Goal: Task Accomplishment & Management: Use online tool/utility

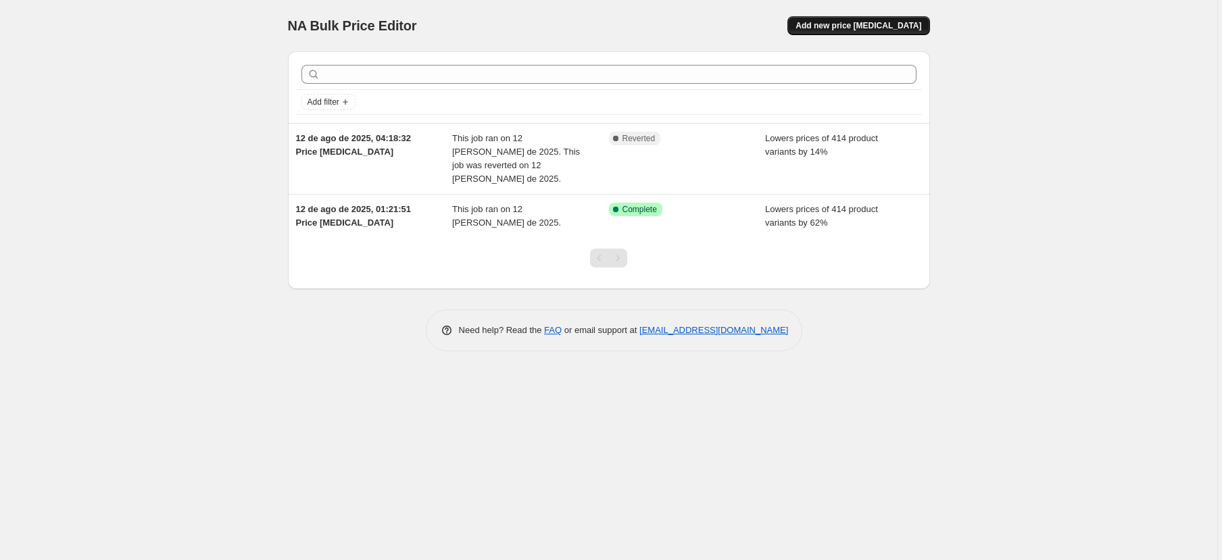
click at [835, 22] on span "Add new price [MEDICAL_DATA]" at bounding box center [859, 25] width 126 height 11
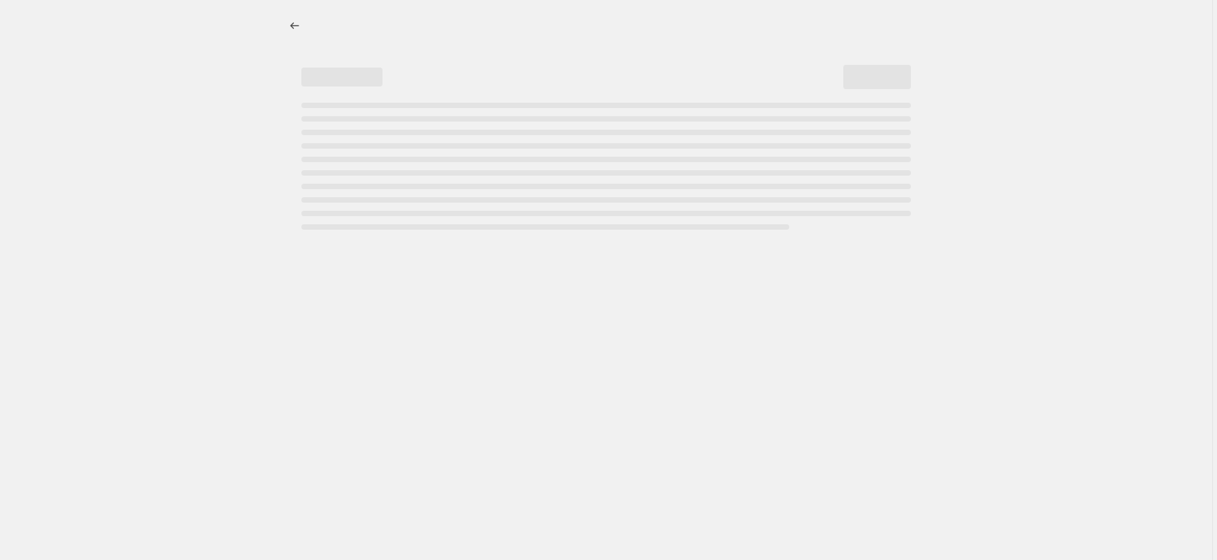
select select "percentage"
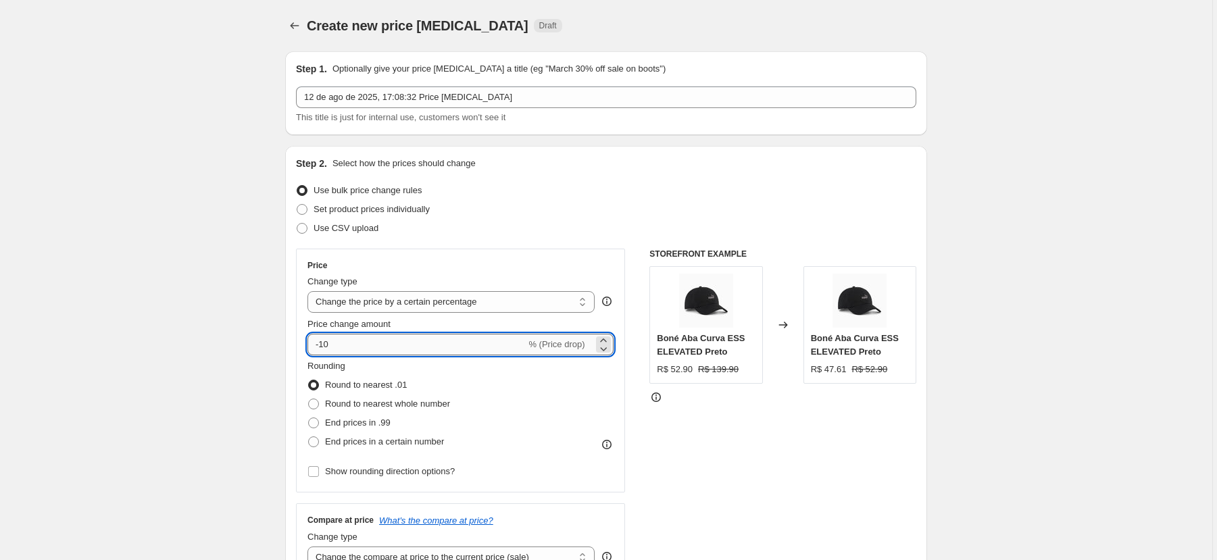
click at [450, 346] on input "-10" at bounding box center [417, 345] width 218 height 22
type input "-1"
type input "-20"
click at [740, 479] on div "STOREFRONT EXAMPLE Boné Aba Curva ESS ELEVATED Preto R$ 52.90 R$ 139.90 Changed…" at bounding box center [783, 414] width 267 height 331
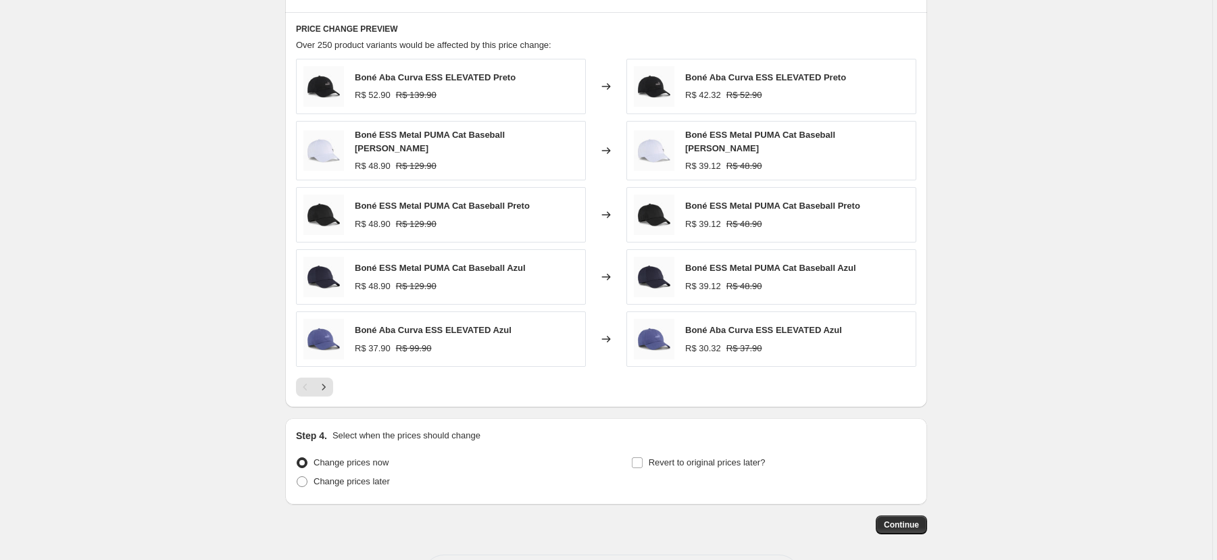
scroll to position [792, 0]
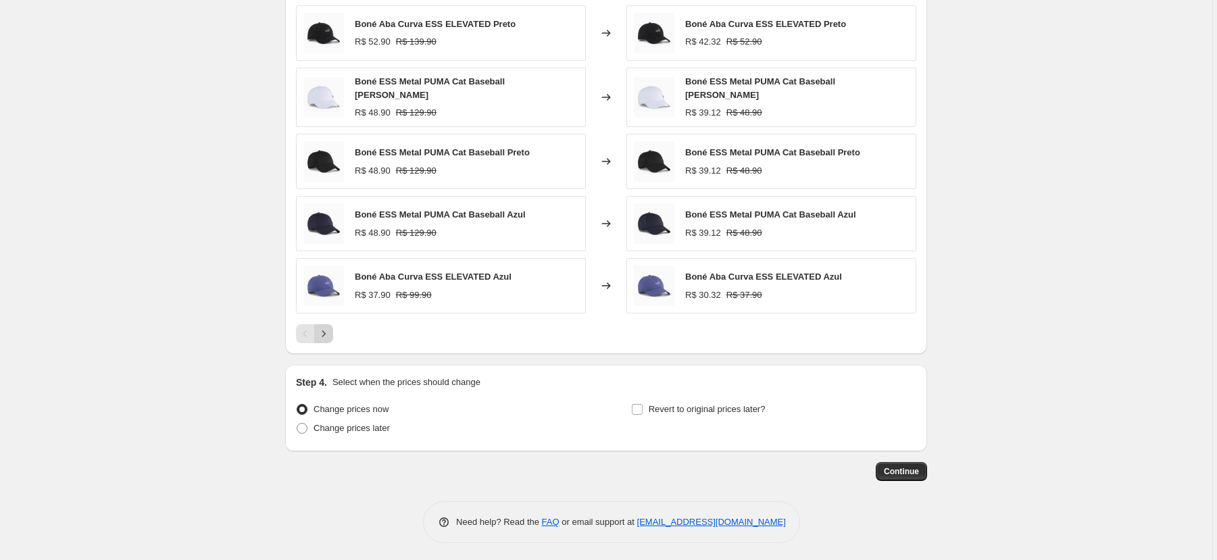
click at [325, 331] on icon "Next" at bounding box center [324, 334] width 14 height 14
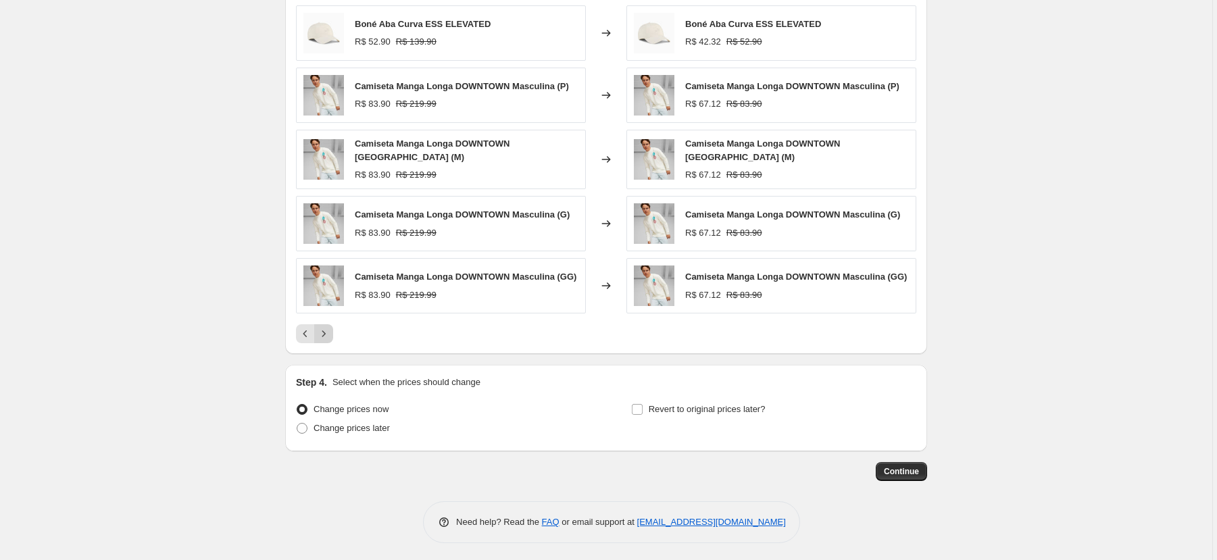
click at [327, 331] on icon "Next" at bounding box center [324, 334] width 14 height 14
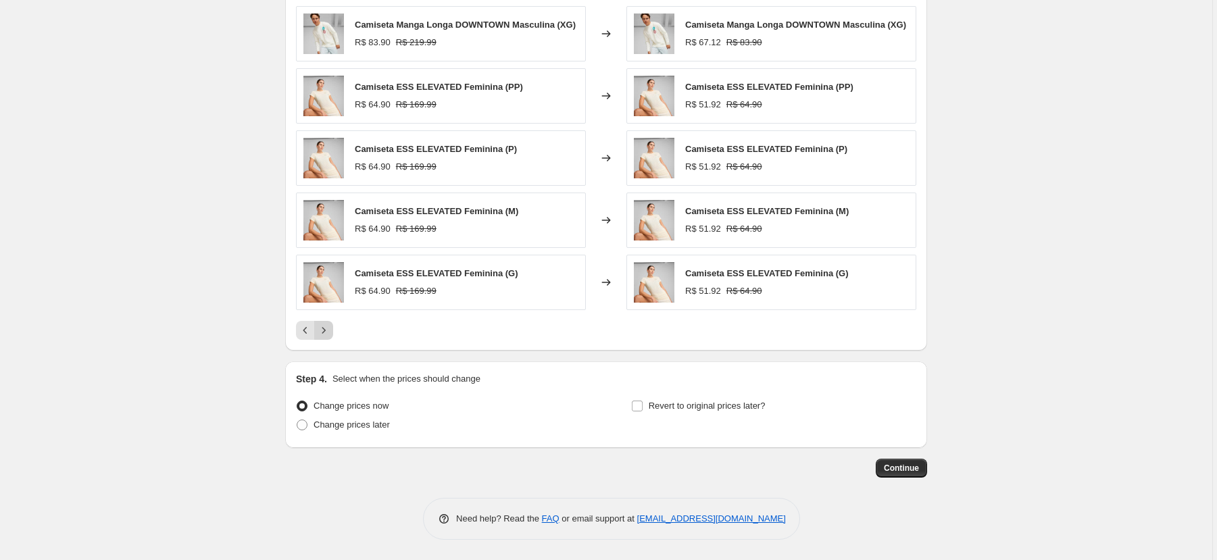
click at [327, 331] on icon "Next" at bounding box center [324, 331] width 14 height 14
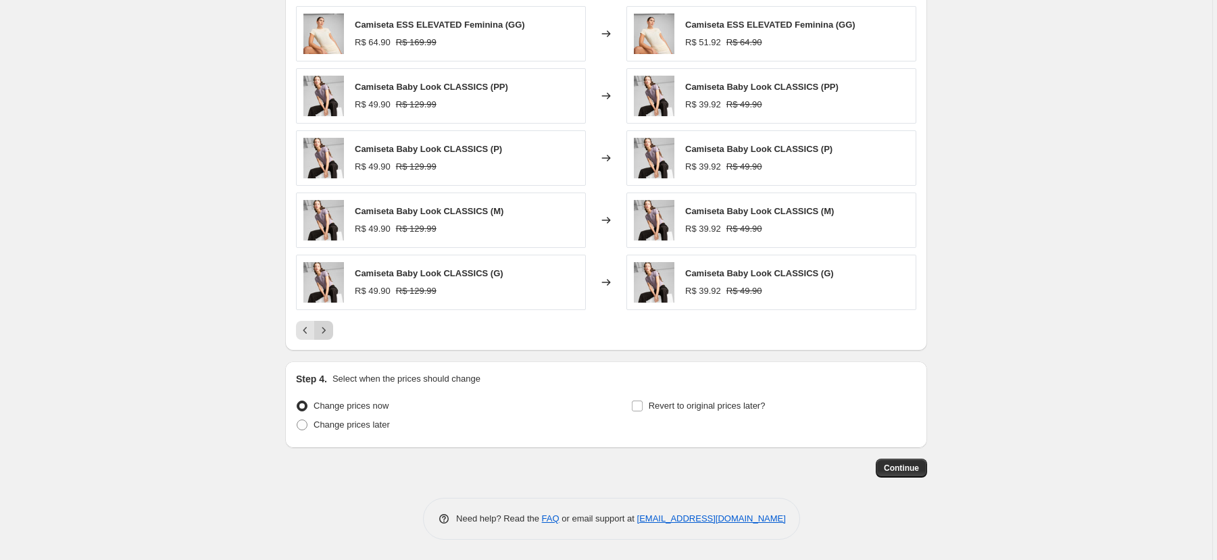
click at [327, 331] on icon "Next" at bounding box center [324, 331] width 14 height 14
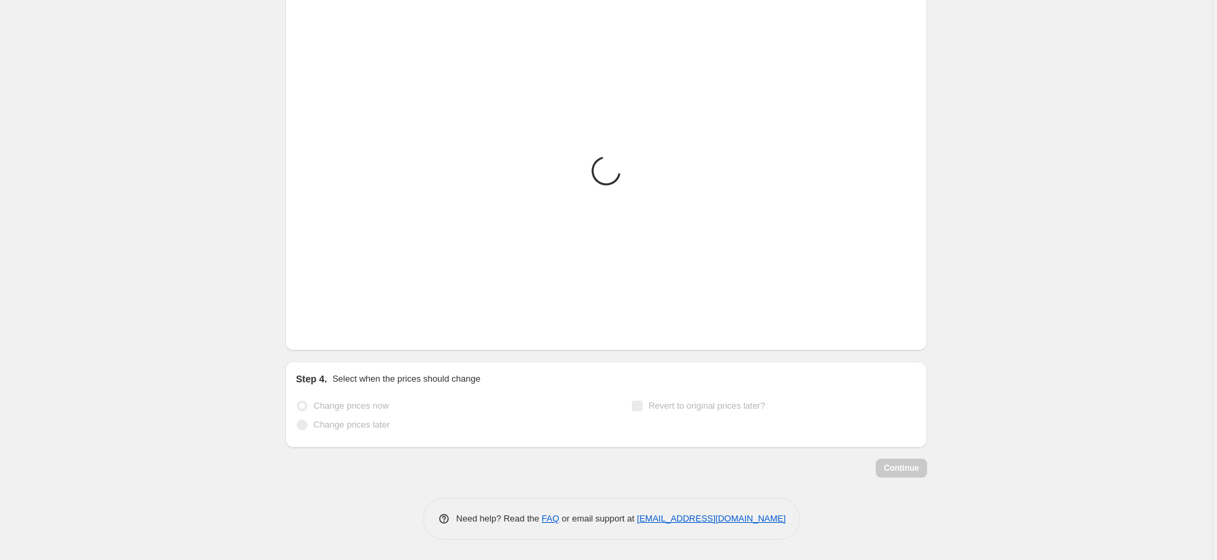
click at [327, 331] on icon "Next" at bounding box center [324, 331] width 14 height 14
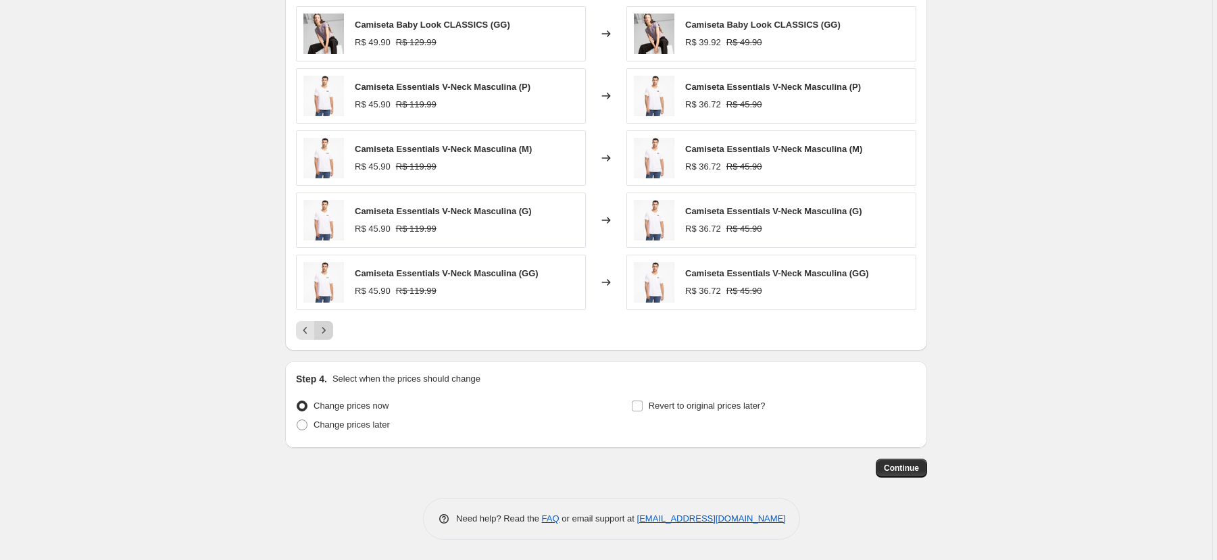
click at [327, 331] on icon "Next" at bounding box center [324, 331] width 14 height 14
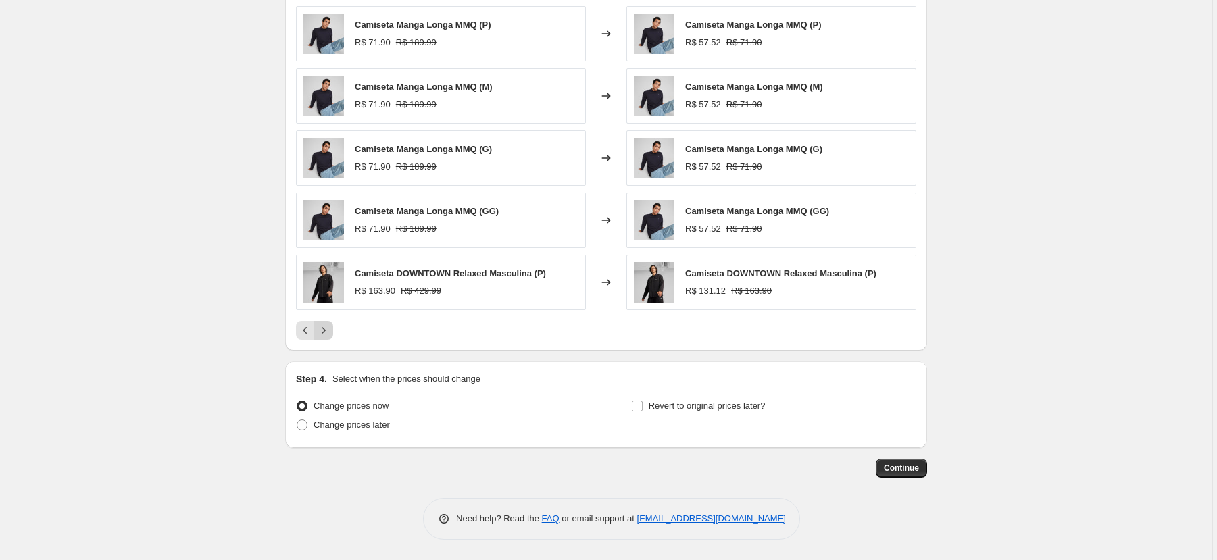
click at [327, 331] on icon "Next" at bounding box center [324, 331] width 14 height 14
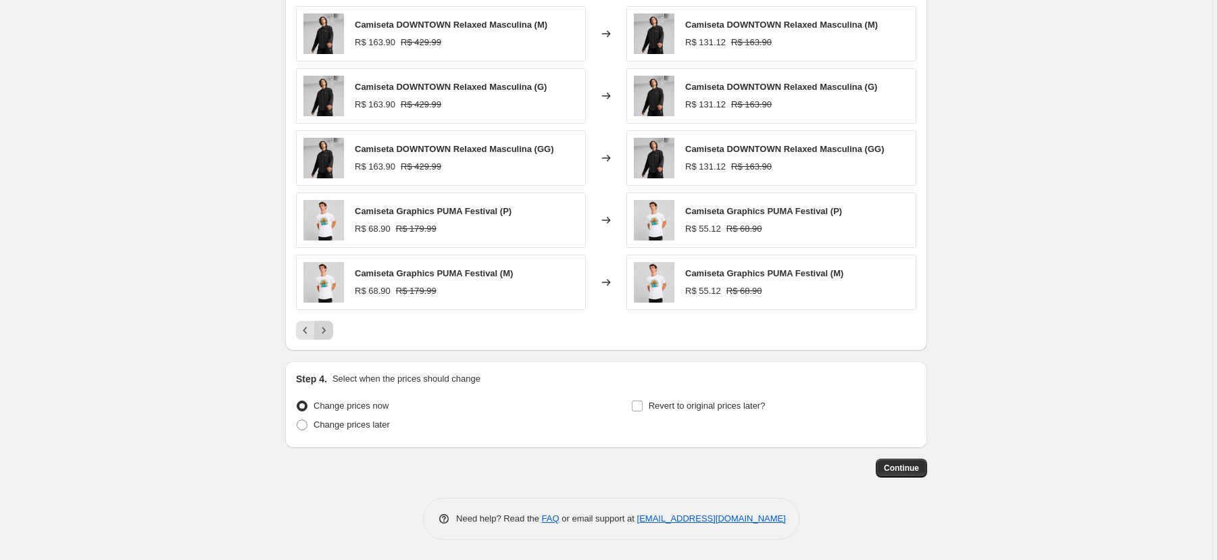
click at [327, 331] on icon "Next" at bounding box center [324, 331] width 14 height 14
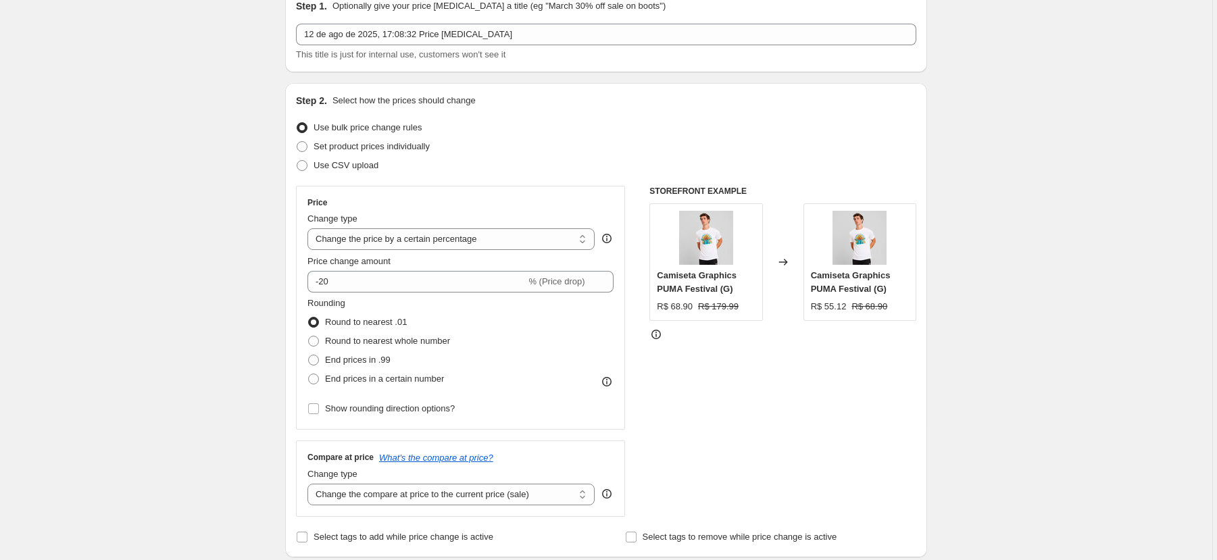
scroll to position [17, 0]
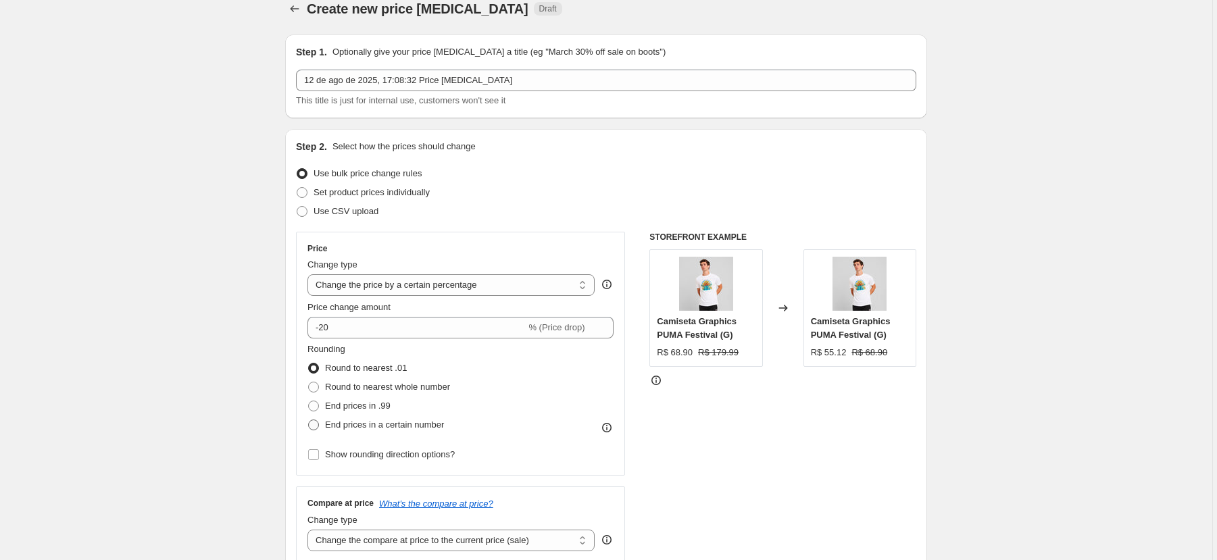
click at [331, 427] on span "End prices in a certain number" at bounding box center [384, 425] width 119 height 10
click at [309, 420] on input "End prices in a certain number" at bounding box center [308, 420] width 1 height 1
radio input "true"
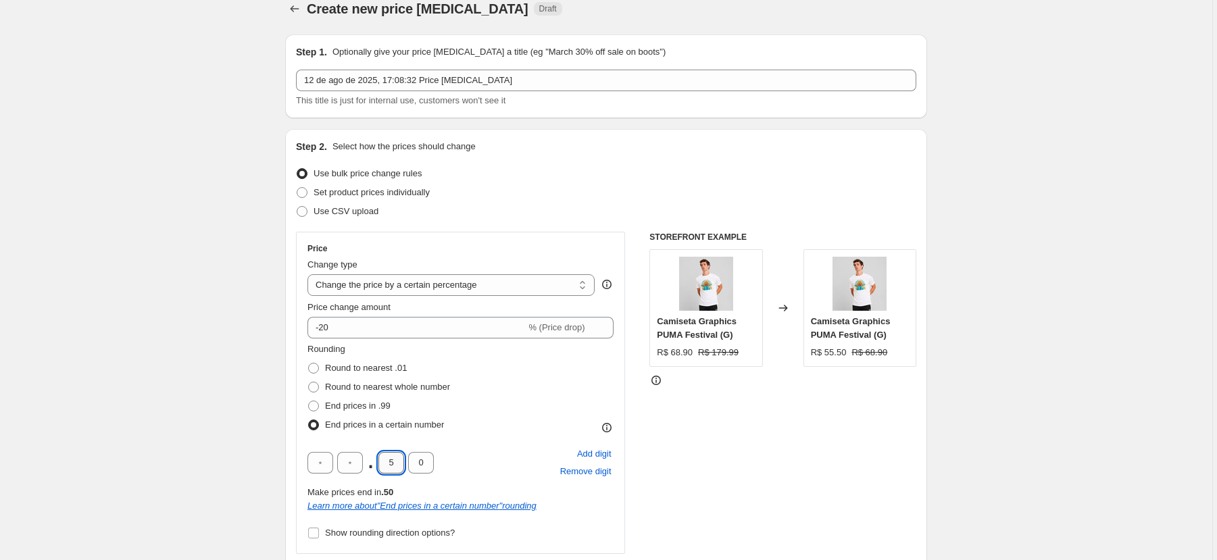
click at [402, 466] on input "5" at bounding box center [392, 463] width 26 height 22
type input "9"
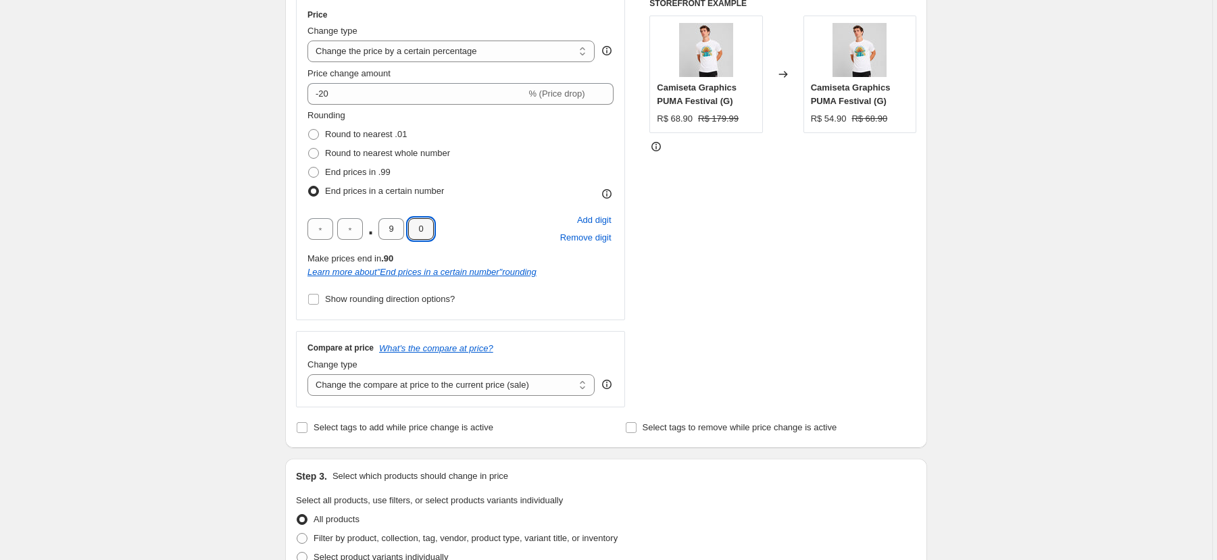
scroll to position [253, 0]
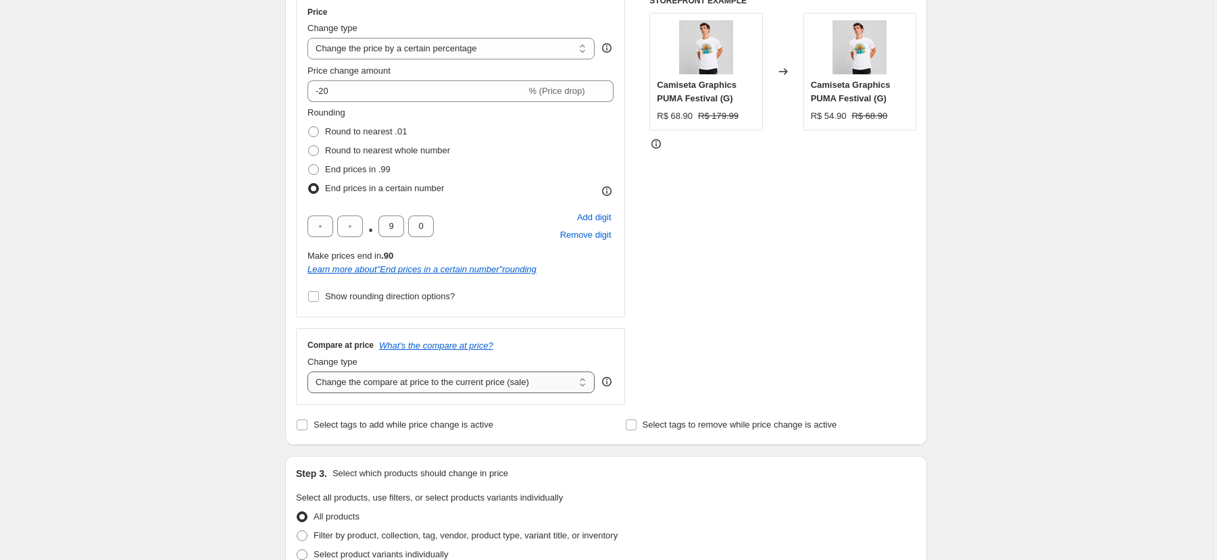
click at [459, 378] on select "Change the compare at price to the current price (sale) Change the compare at p…" at bounding box center [451, 383] width 287 height 22
click at [310, 372] on select "Change the compare at price to the current price (sale) Change the compare at p…" at bounding box center [451, 383] width 287 height 22
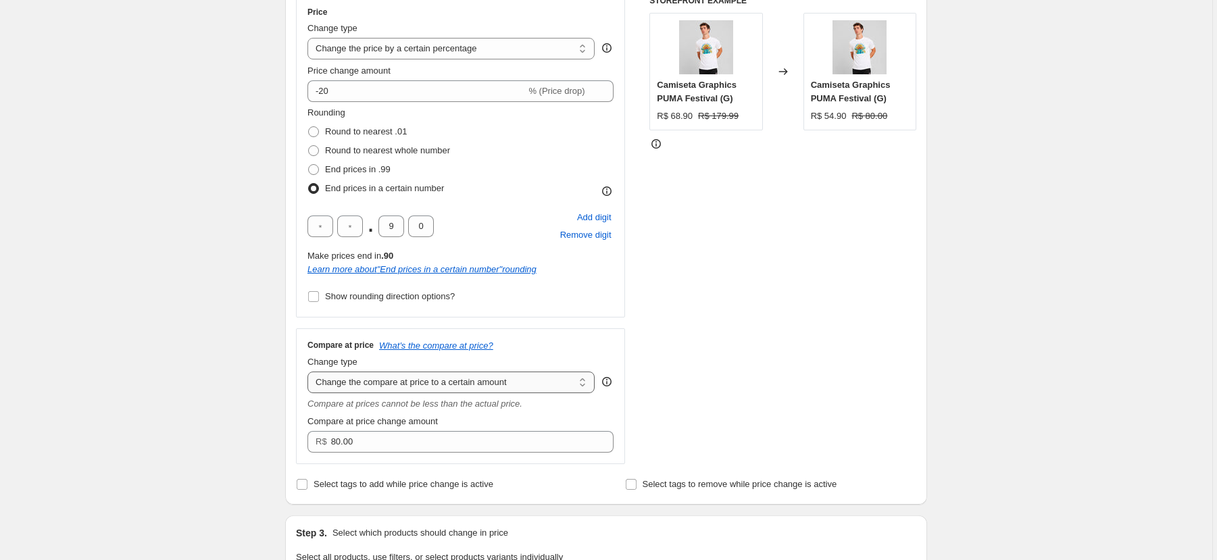
click at [505, 379] on select "Change the compare at price to the current price (sale) Change the compare at p…" at bounding box center [451, 383] width 287 height 22
select select "by"
click at [310, 372] on select "Change the compare at price to the current price (sale) Change the compare at p…" at bounding box center [451, 383] width 287 height 22
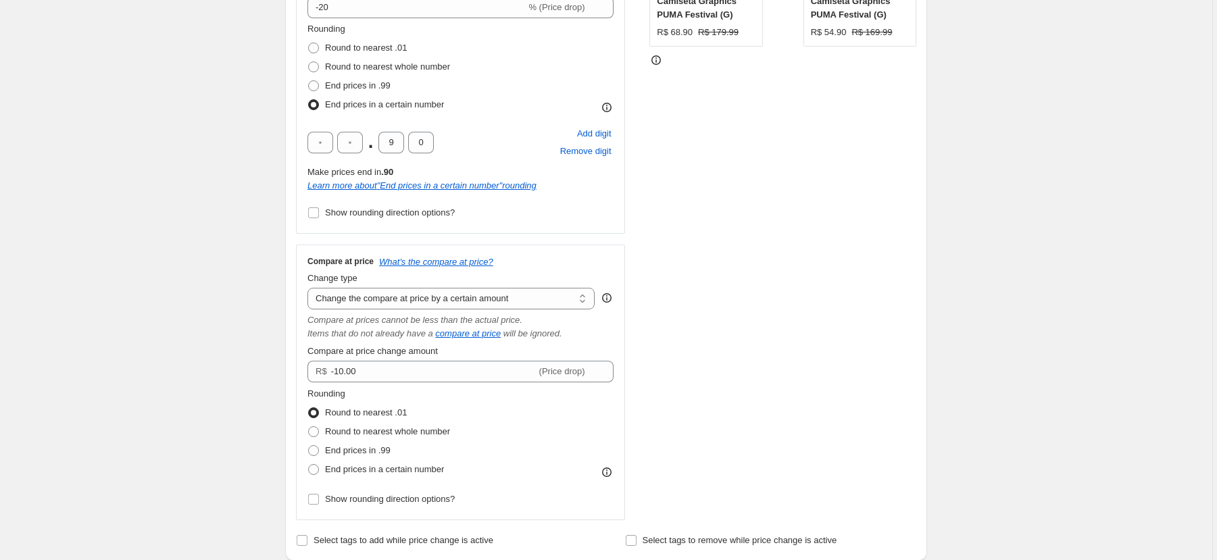
scroll to position [343, 0]
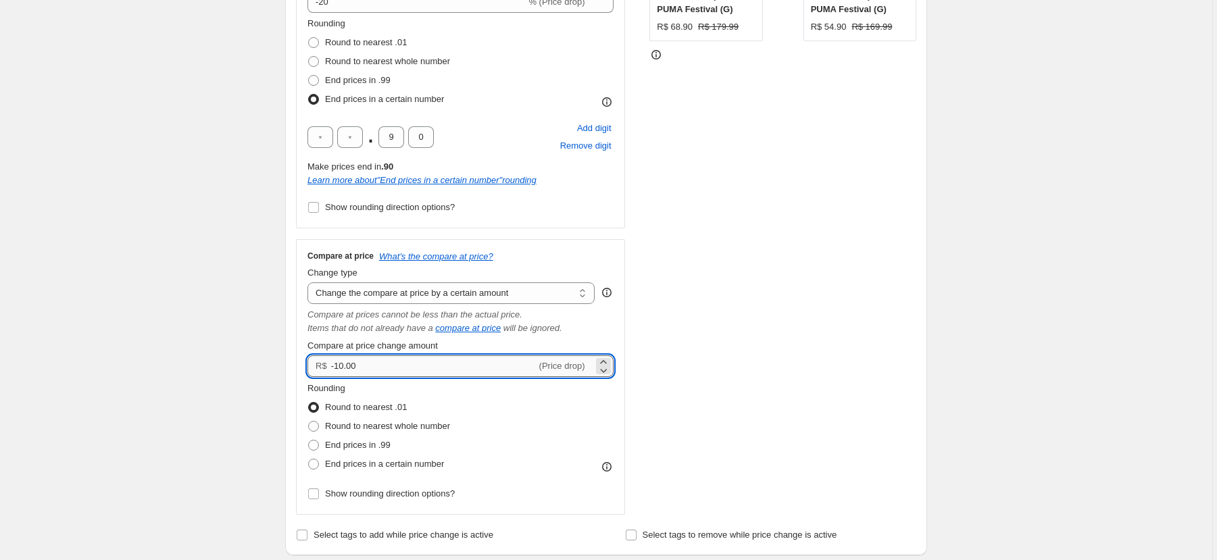
click at [341, 367] on input "-10.00" at bounding box center [433, 367] width 205 height 22
click at [604, 370] on icon at bounding box center [604, 371] width 14 height 14
click at [604, 365] on icon at bounding box center [604, 371] width 14 height 14
type input "-10.02"
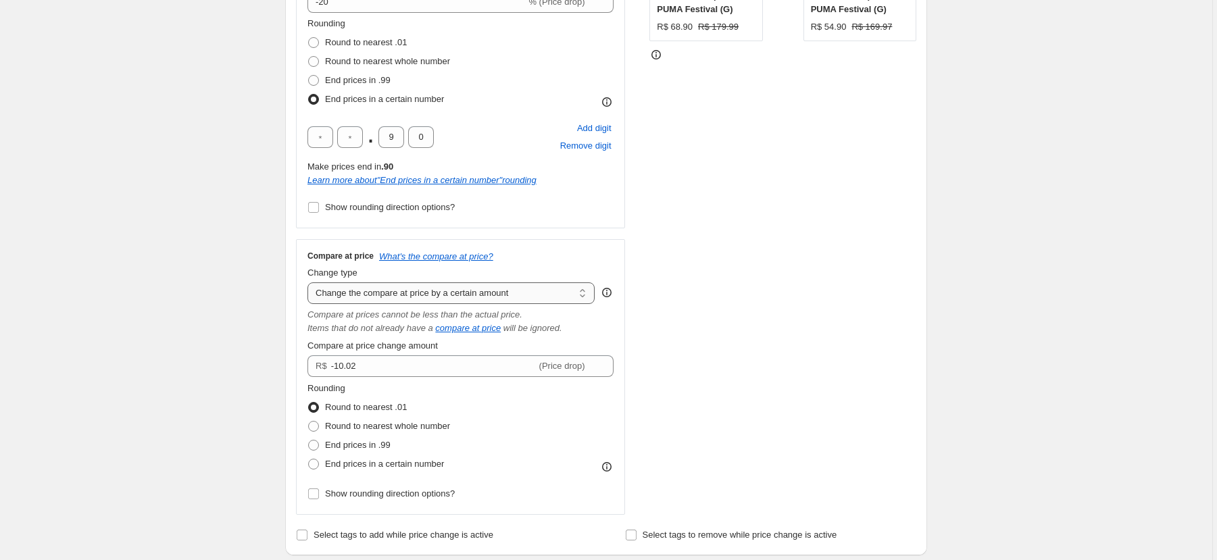
click at [484, 291] on select "Change the compare at price to the current price (sale) Change the compare at p…" at bounding box center [451, 294] width 287 height 22
select select "percentage"
click at [310, 283] on select "Change the compare at price to the current price (sale) Change the compare at p…" at bounding box center [451, 294] width 287 height 22
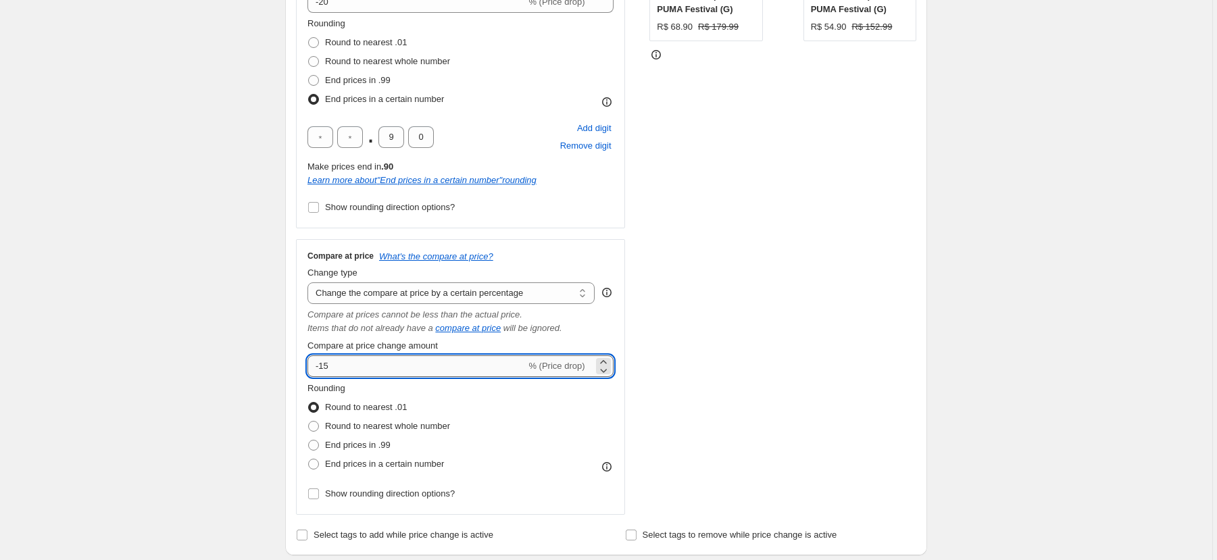
click at [396, 372] on input "-15" at bounding box center [417, 367] width 218 height 22
type input "-1"
click at [712, 325] on div "STOREFRONT EXAMPLE Camiseta Graphics PUMA Festival (G) R$ 68.90 R$ 179.99 Chang…" at bounding box center [783, 210] width 267 height 609
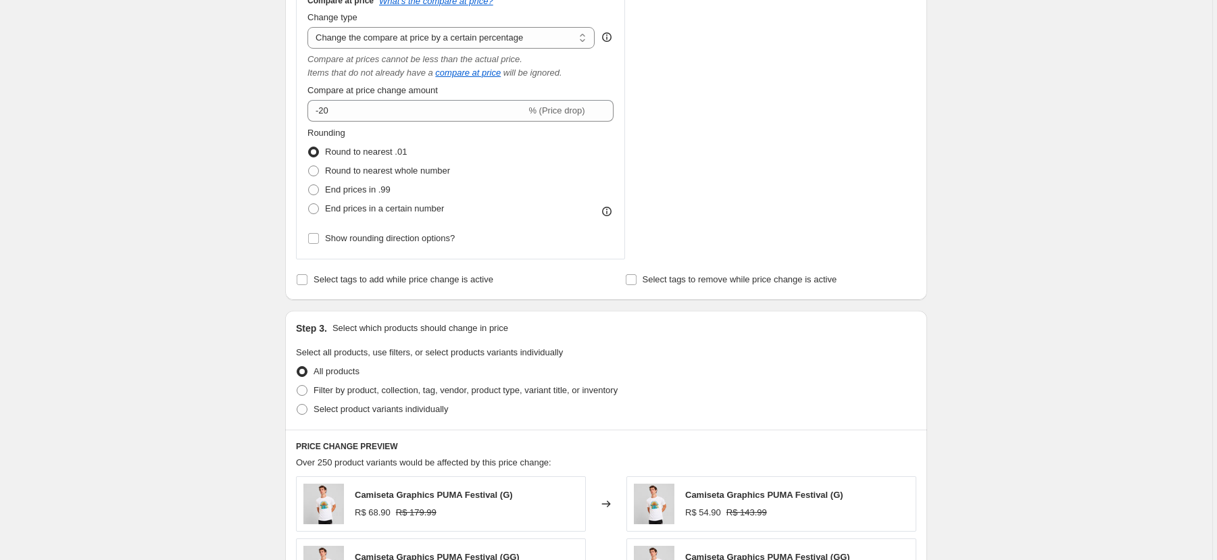
scroll to position [596, 0]
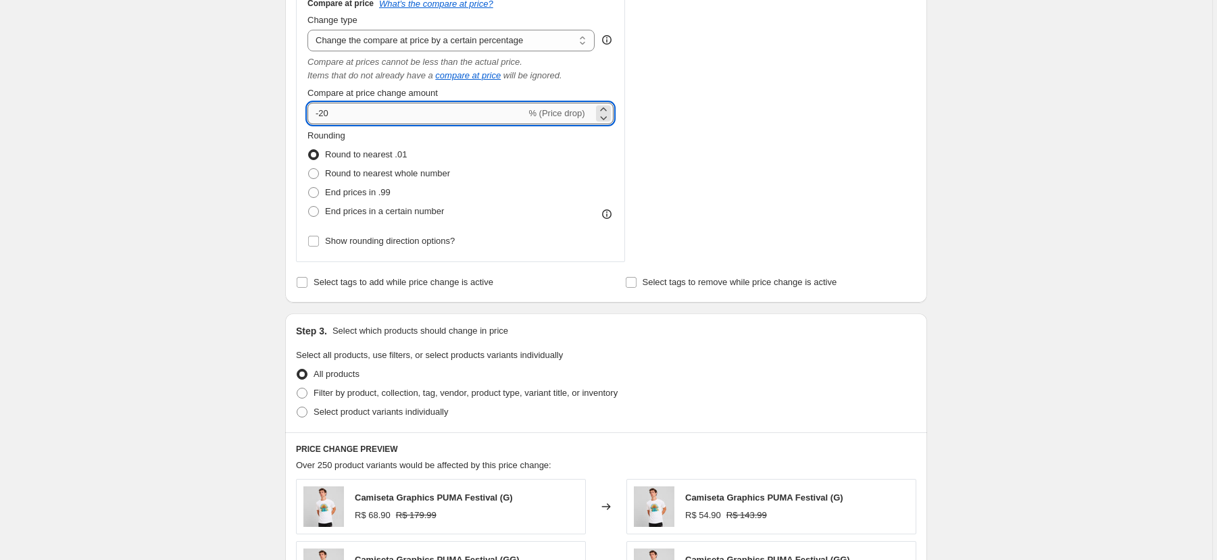
click at [412, 123] on input "-20" at bounding box center [417, 114] width 218 height 22
type input "-25"
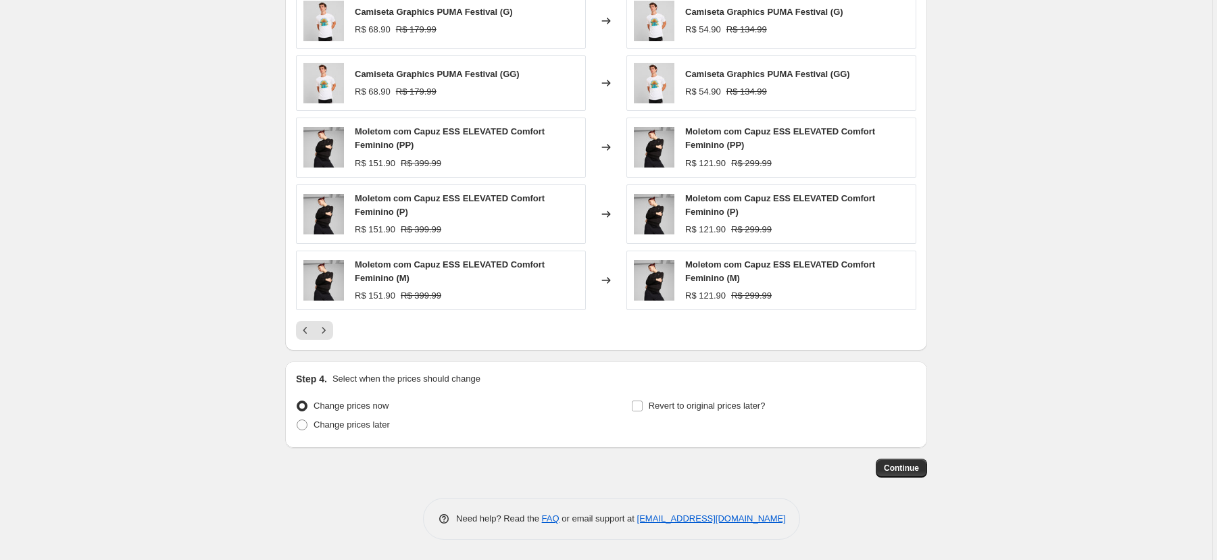
scroll to position [1083, 0]
click at [893, 471] on span "Continue" at bounding box center [901, 468] width 35 height 11
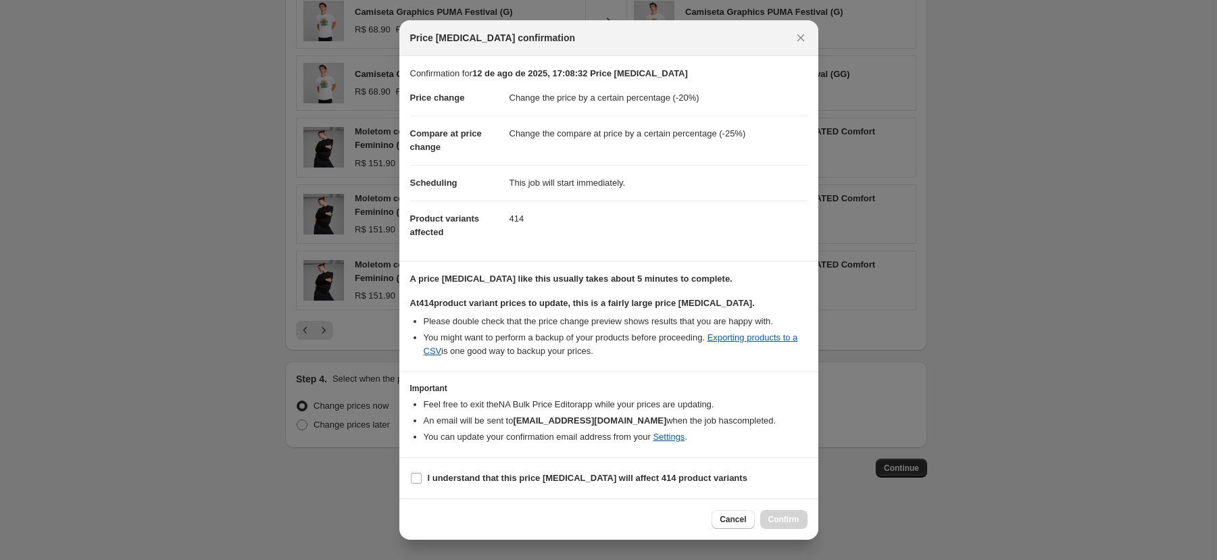
click at [404, 479] on section "I understand that this price [MEDICAL_DATA] will affect 414 product variants" at bounding box center [608, 478] width 419 height 41
click at [418, 481] on input "I understand that this price [MEDICAL_DATA] will affect 414 product variants" at bounding box center [416, 478] width 11 height 11
checkbox input "true"
click at [779, 518] on span "Confirm" at bounding box center [784, 519] width 31 height 11
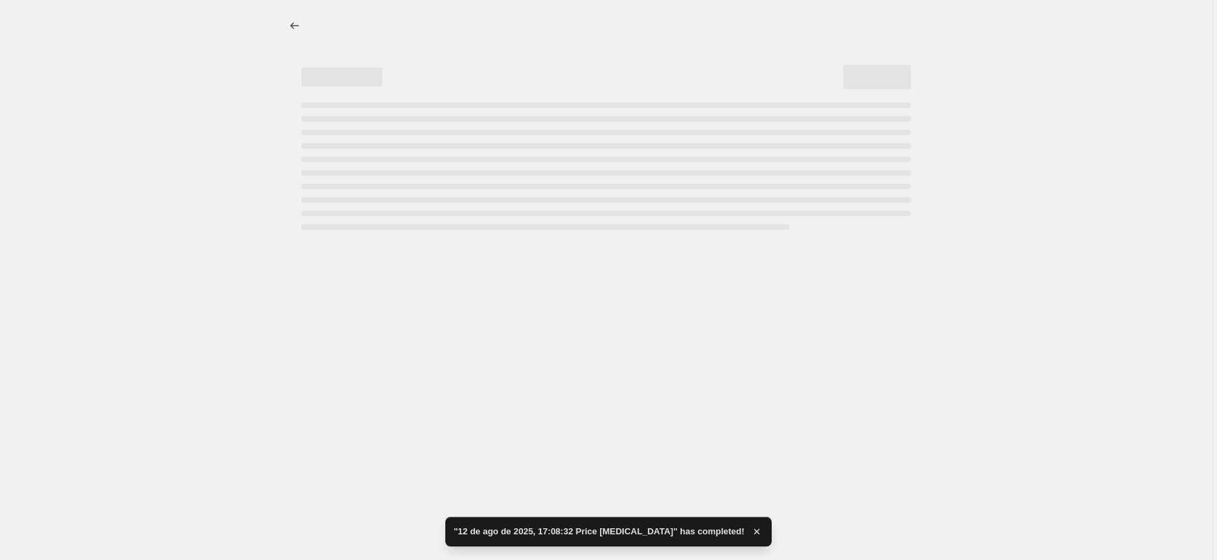
select select "percentage"
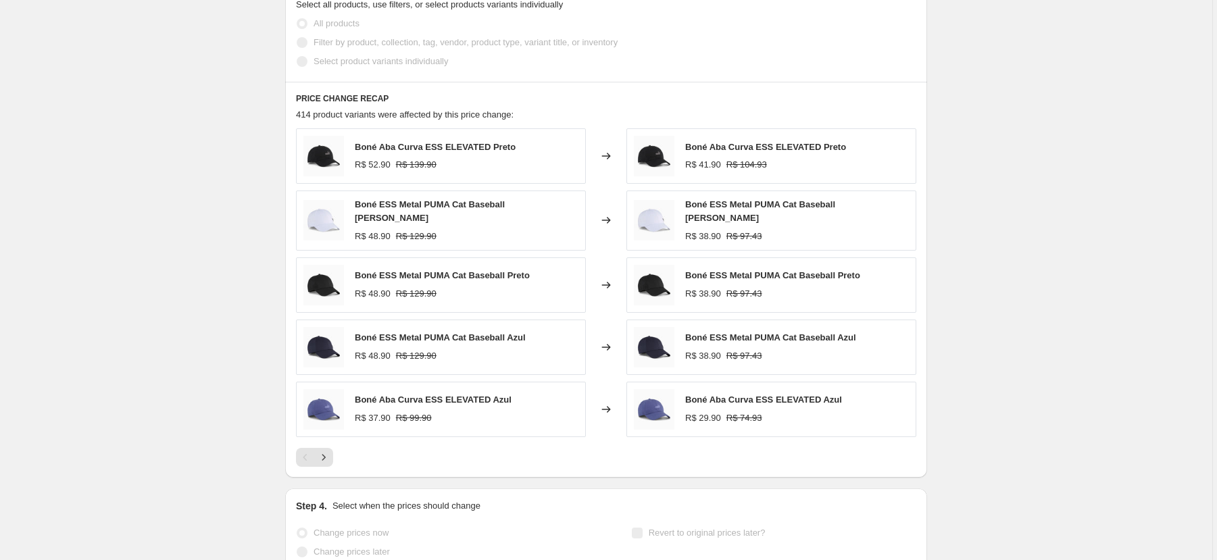
scroll to position [1100, 0]
